Goal: Navigation & Orientation: Go to known website

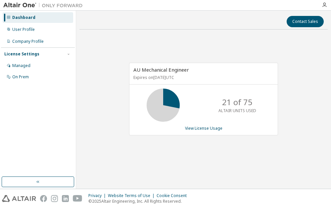
click at [164, 143] on div "AU Mechanical Engineer Expires on [DATE] UTC 21 of 75 ALTAIR UNITS USED View Li…" at bounding box center [204, 102] width 249 height 135
